Goal: Task Accomplishment & Management: Manage account settings

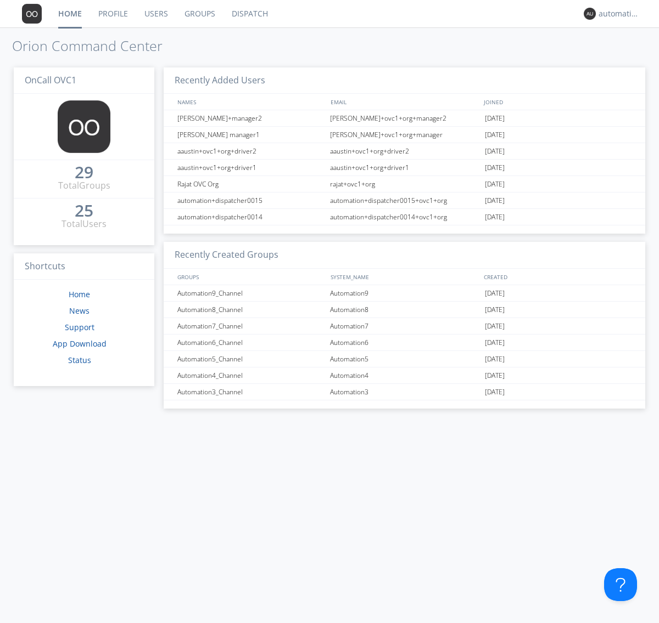
click at [199, 14] on link "Groups" at bounding box center [199, 13] width 47 height 27
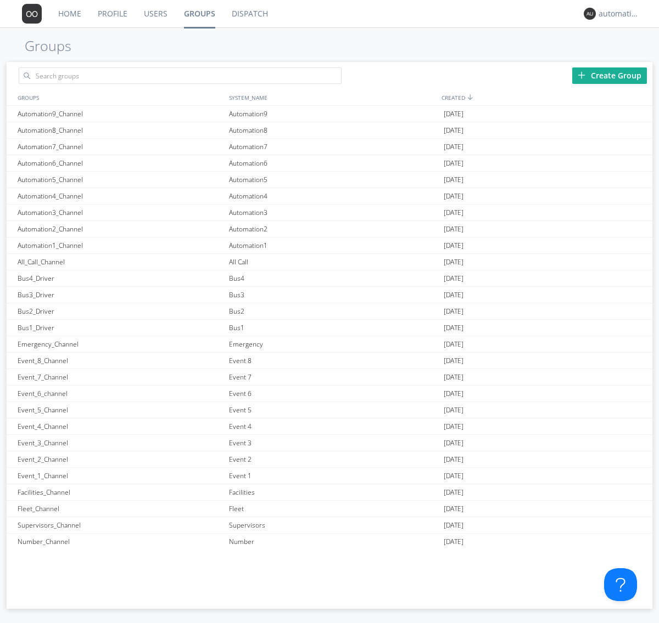
click at [609, 75] on div "Create Group" at bounding box center [609, 76] width 75 height 16
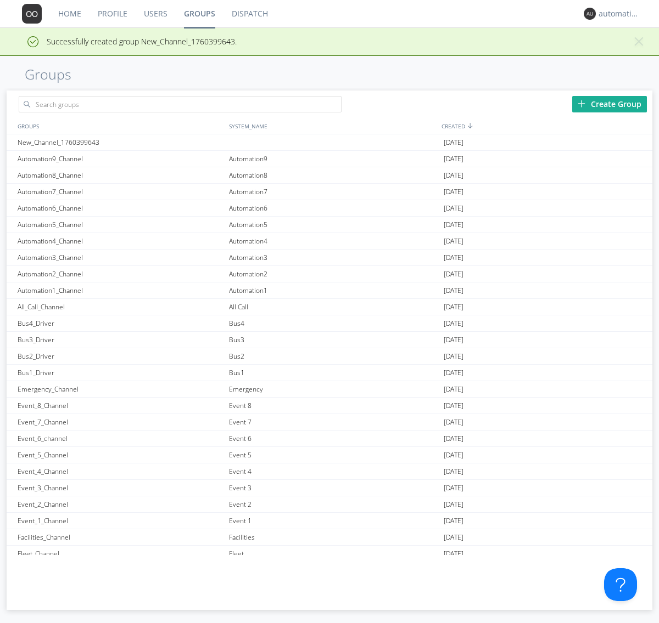
click at [199, 14] on link "Groups" at bounding box center [200, 13] width 48 height 27
type input "New_Channel_1760399643"
click at [120, 134] on div "New_Channel_1760399643" at bounding box center [120, 142] width 211 height 16
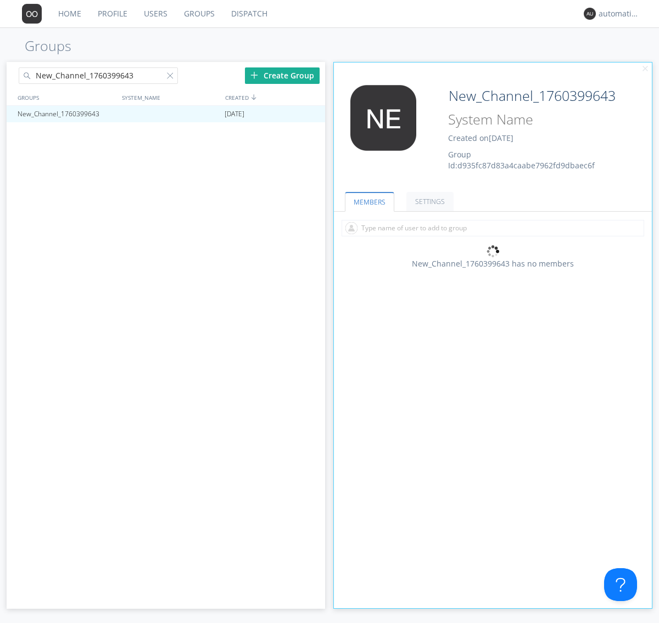
click at [492, 131] on div "New_Channel_1760399643 Created on [DATE] Group Id: d935fc87d83a4caabe7962fd9dba…" at bounding box center [519, 128] width 159 height 86
click at [532, 120] on input at bounding box center [532, 120] width 177 height 22
type input "System_Name_1760399643"
click at [368, 201] on link "MEMBERS" at bounding box center [369, 202] width 49 height 20
type input "System_Name_1760399643"
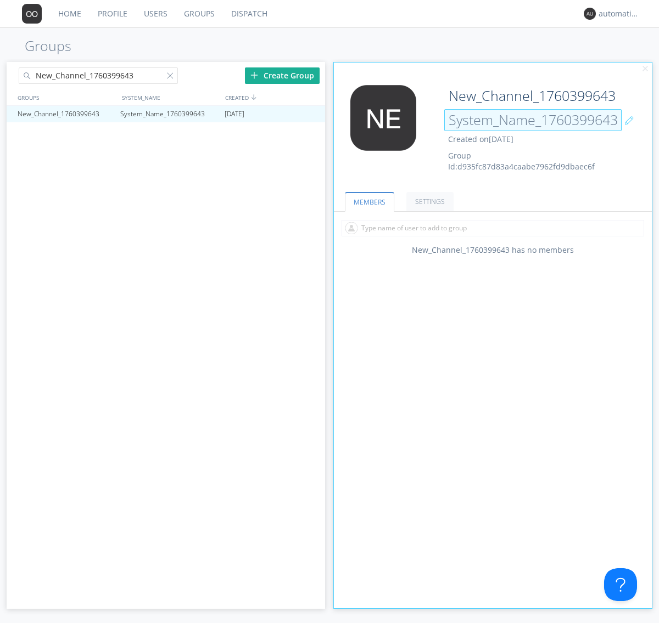
click at [532, 120] on input "System_Name_1760399643" at bounding box center [532, 120] width 177 height 22
click at [368, 201] on link "MEMBERS" at bounding box center [369, 202] width 49 height 20
click at [172, 77] on div at bounding box center [172, 77] width 11 height 11
type input "New_Channel_1760399643"
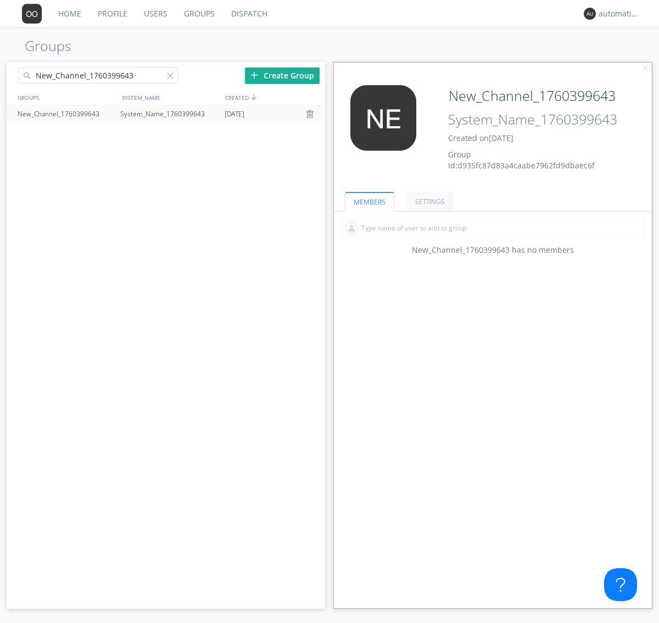
click at [66, 114] on div "New_Channel_1760399643" at bounding box center [66, 114] width 103 height 16
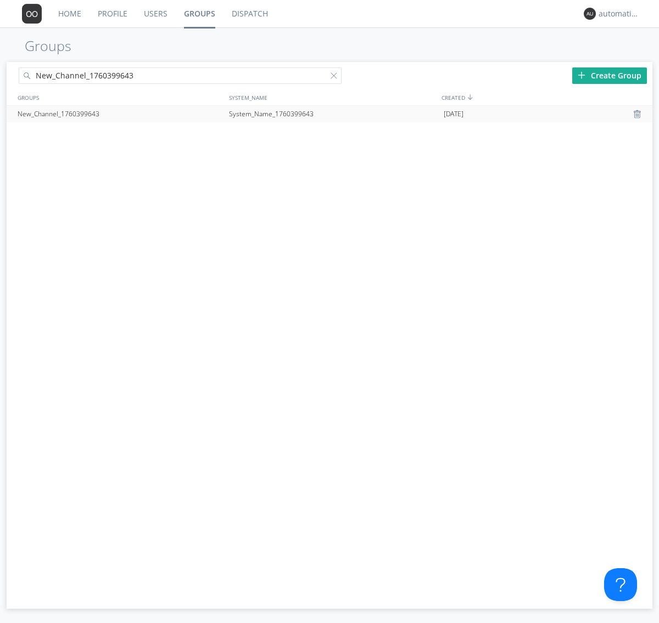
click at [638, 114] on div at bounding box center [638, 114] width 11 height 9
